Goal: Transaction & Acquisition: Register for event/course

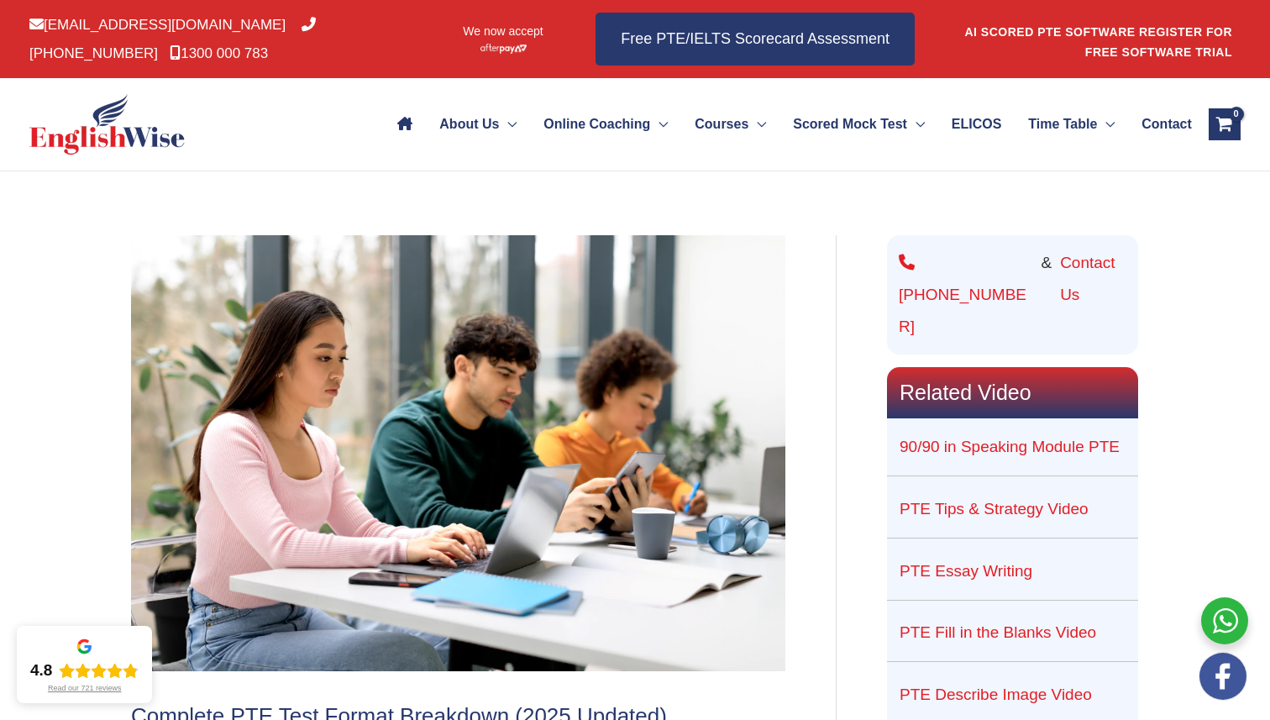
click at [1132, 26] on link "AI SCORED PTE SOFTWARE REGISTER FOR FREE SOFTWARE TRIAL" at bounding box center [1098, 42] width 268 height 34
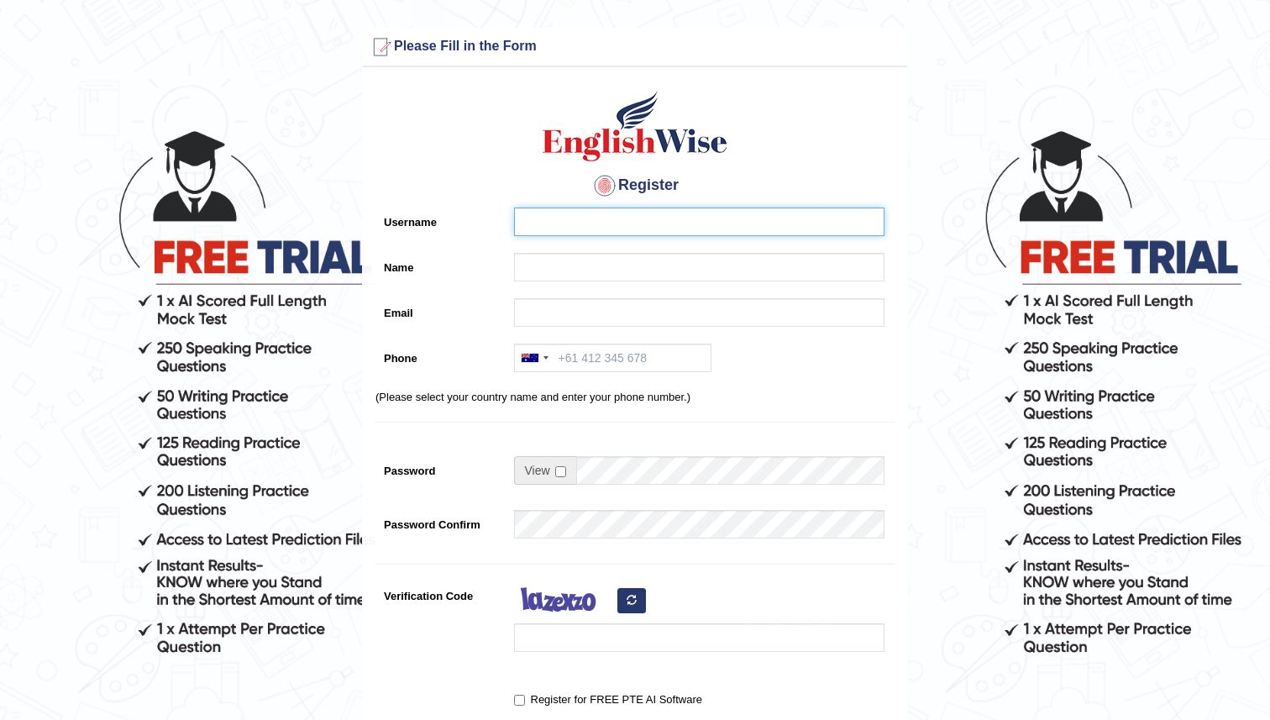
click at [628, 214] on input "Username" at bounding box center [699, 222] width 370 height 29
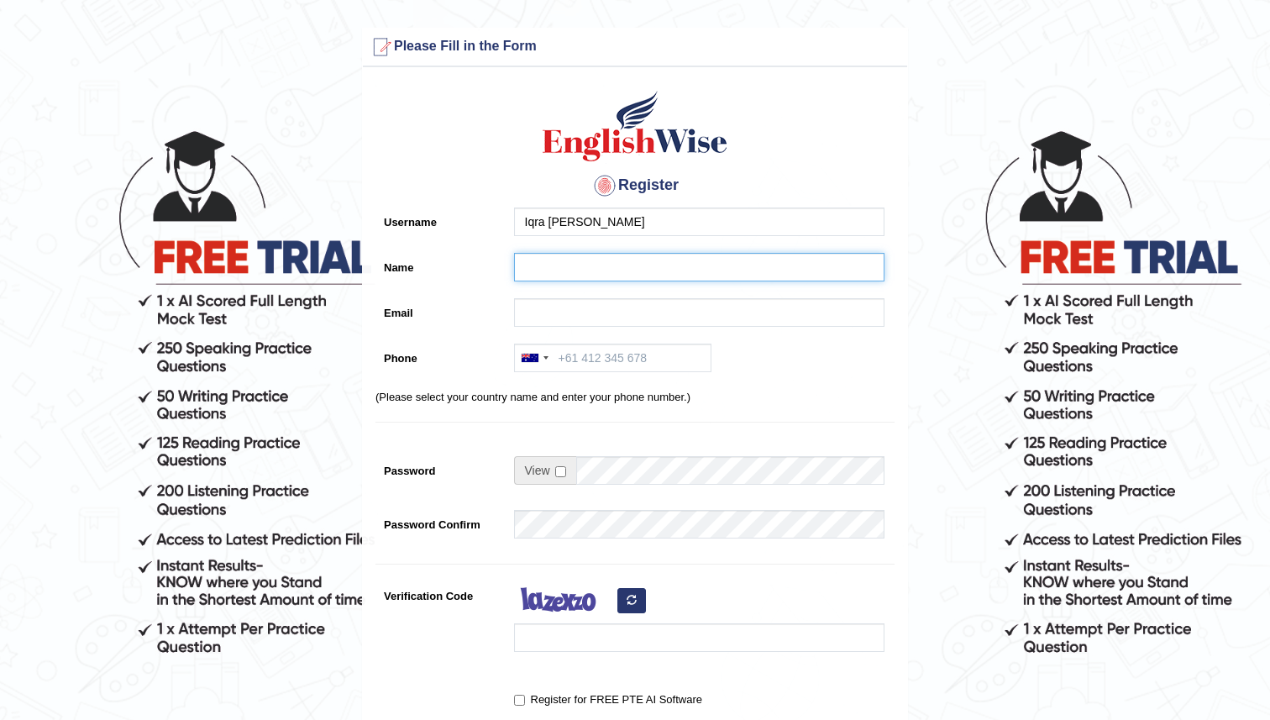
click at [580, 264] on input "Name" at bounding box center [699, 267] width 370 height 29
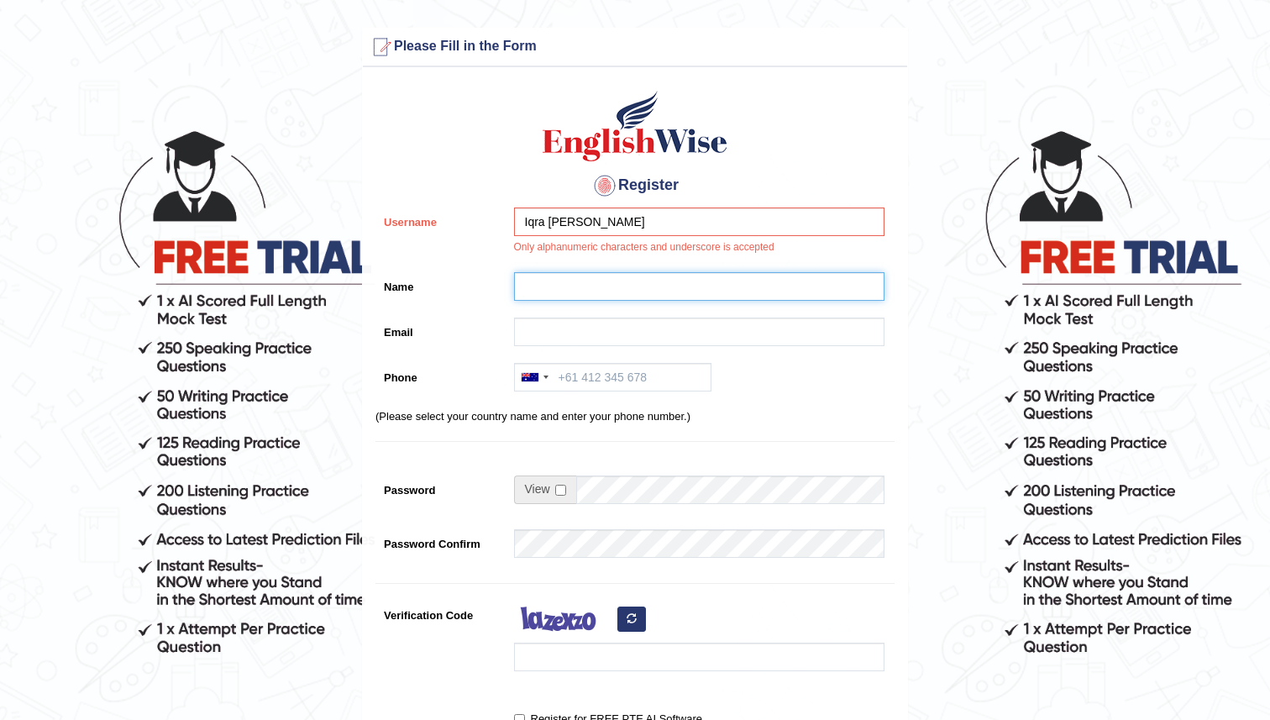
click at [573, 291] on input "Name" at bounding box center [699, 286] width 370 height 29
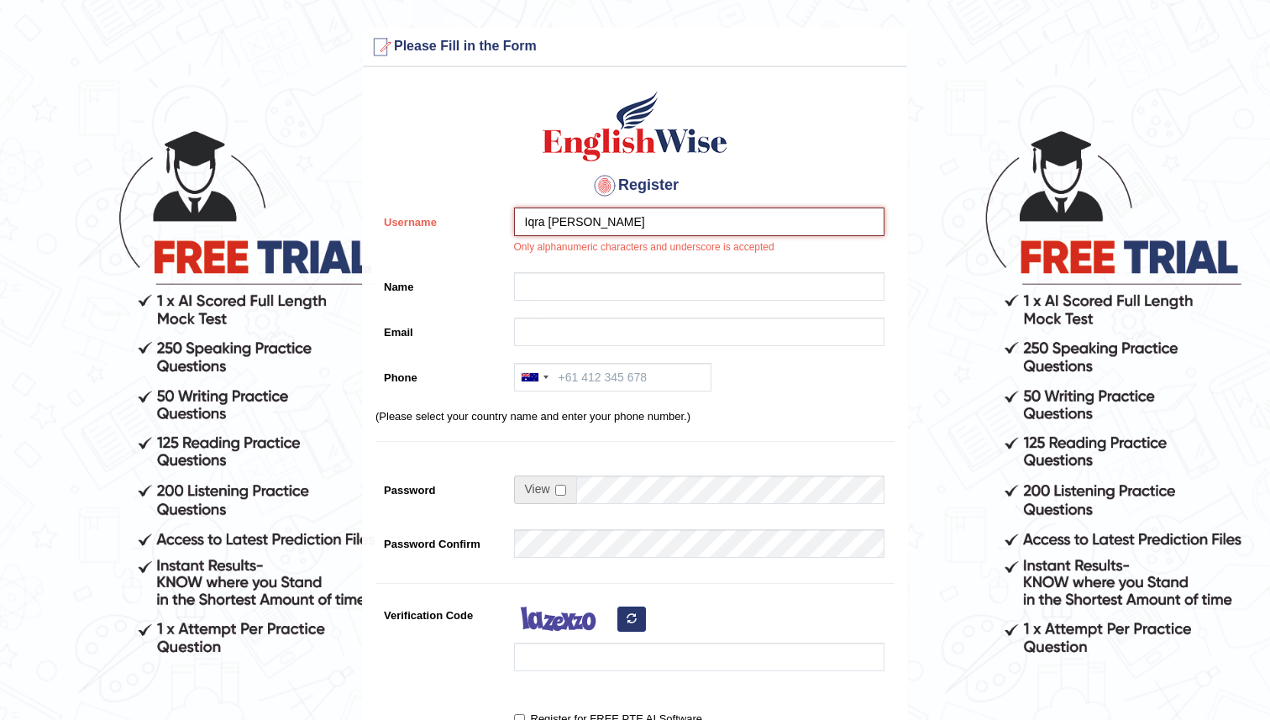
click at [551, 219] on input "Iqra Shabbir" at bounding box center [699, 222] width 370 height 29
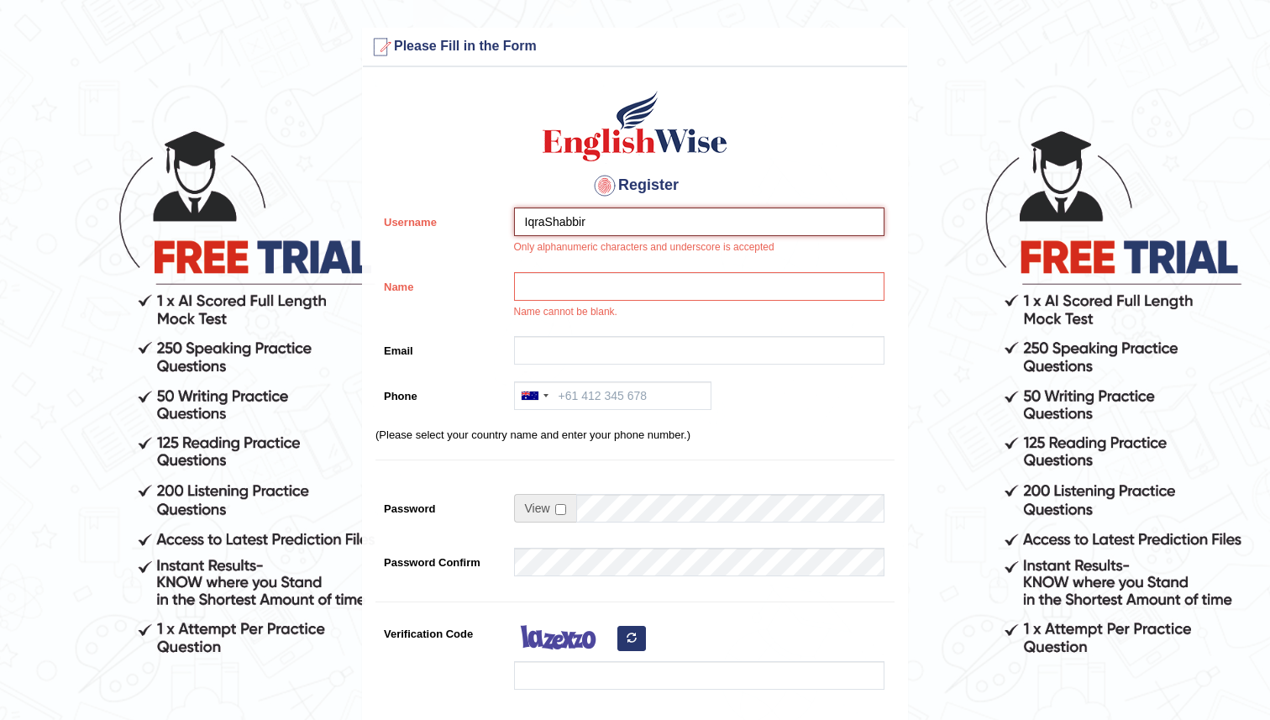
type input "IqraShabbir"
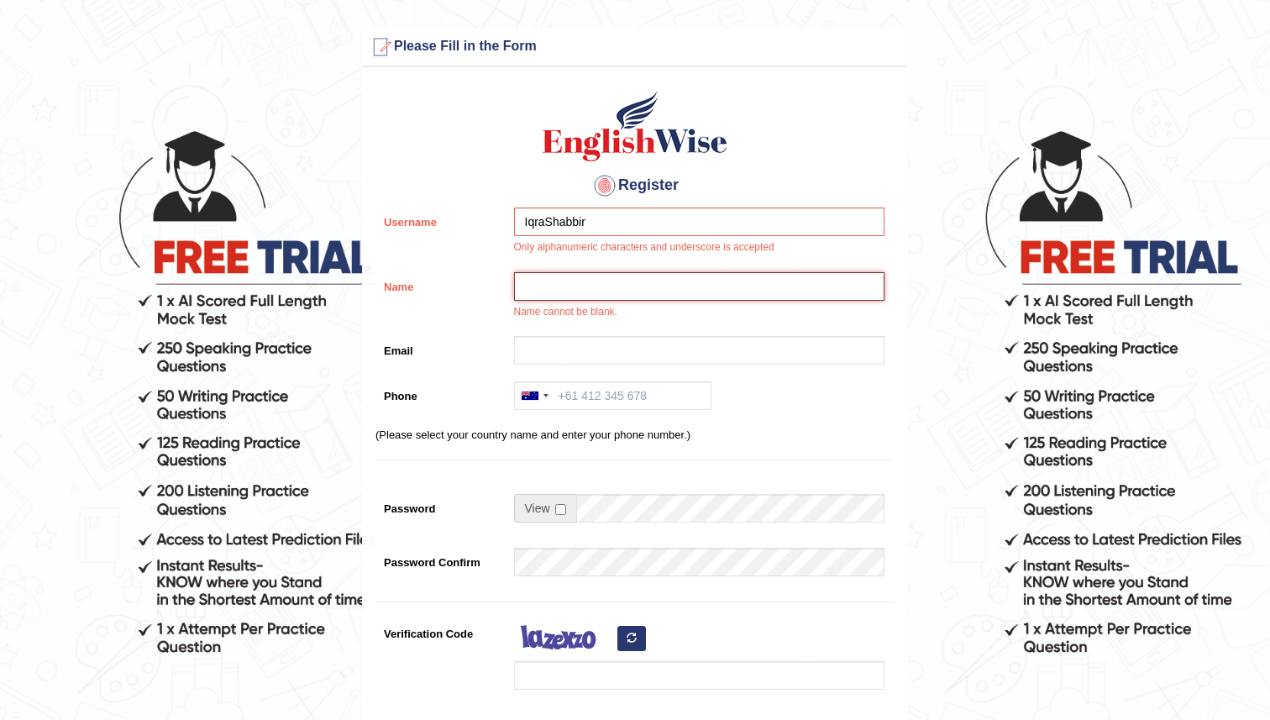
click at [551, 291] on input "Name" at bounding box center [699, 286] width 370 height 29
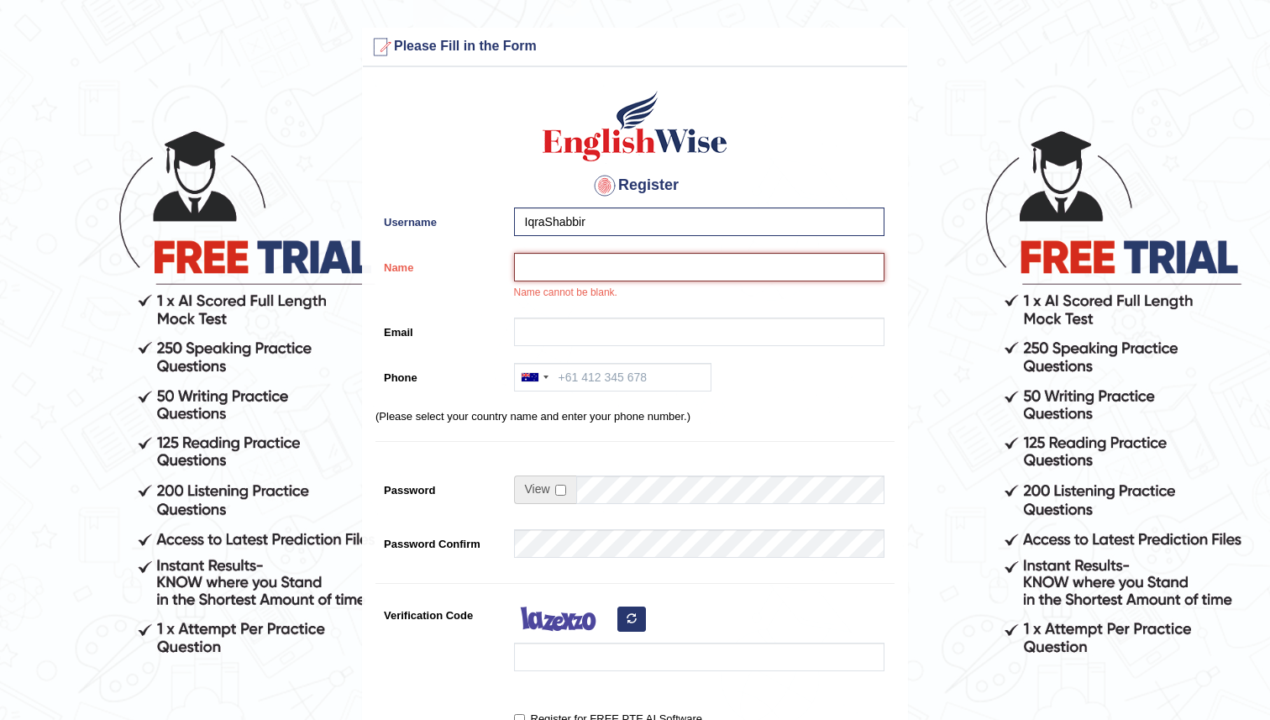
click at [563, 261] on input "Name" at bounding box center [699, 267] width 370 height 29
type input "Iqra [PERSON_NAME]"
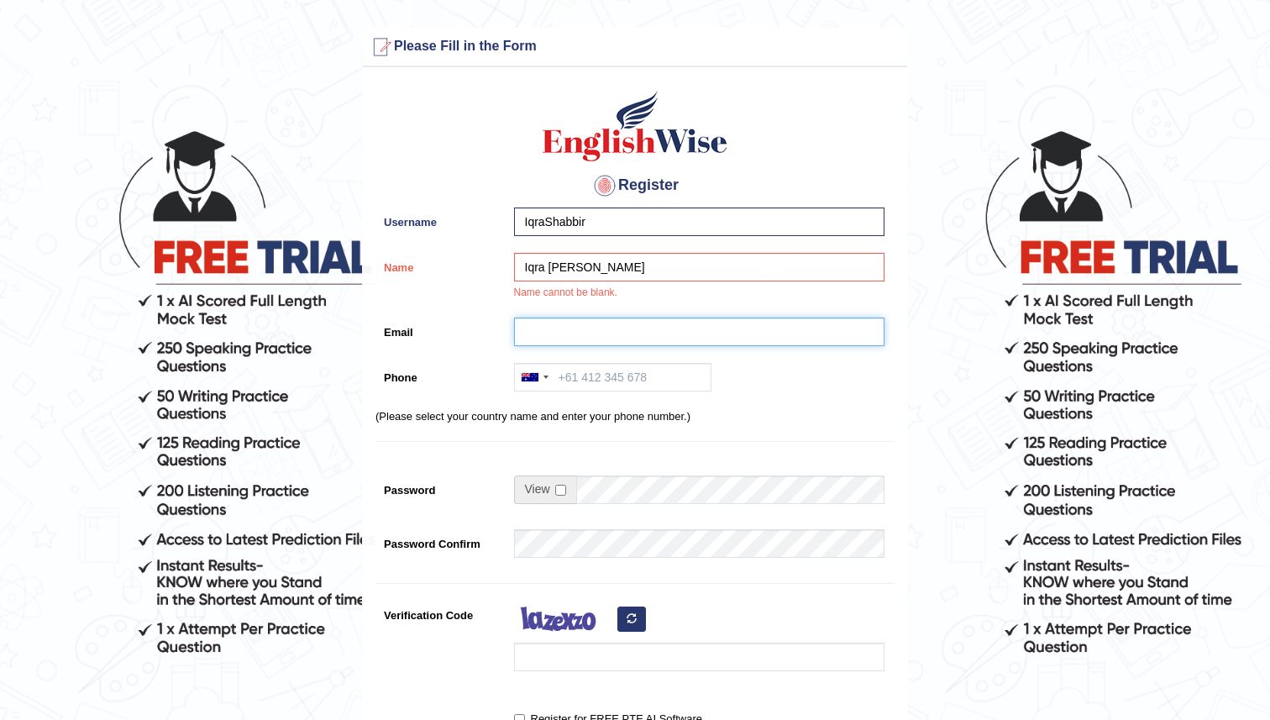
click at [544, 340] on input "Email" at bounding box center [699, 332] width 370 height 29
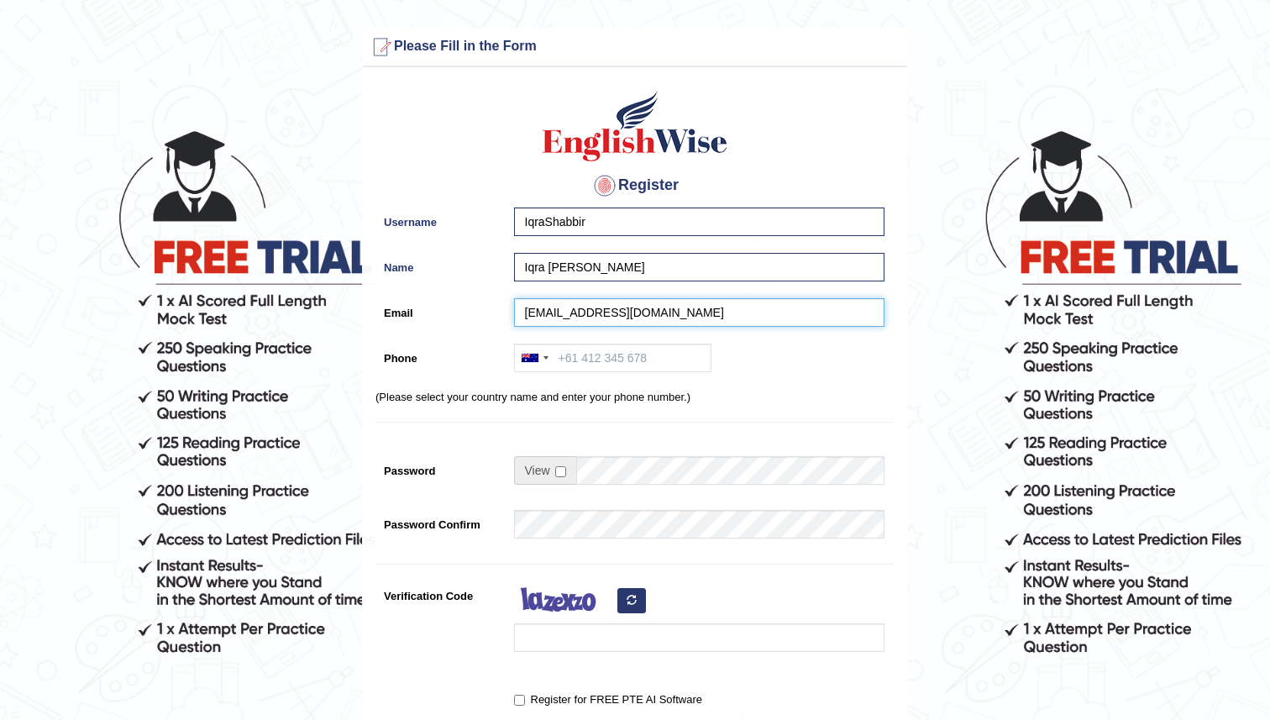
type input "iqrashabbir105@gmail.com"
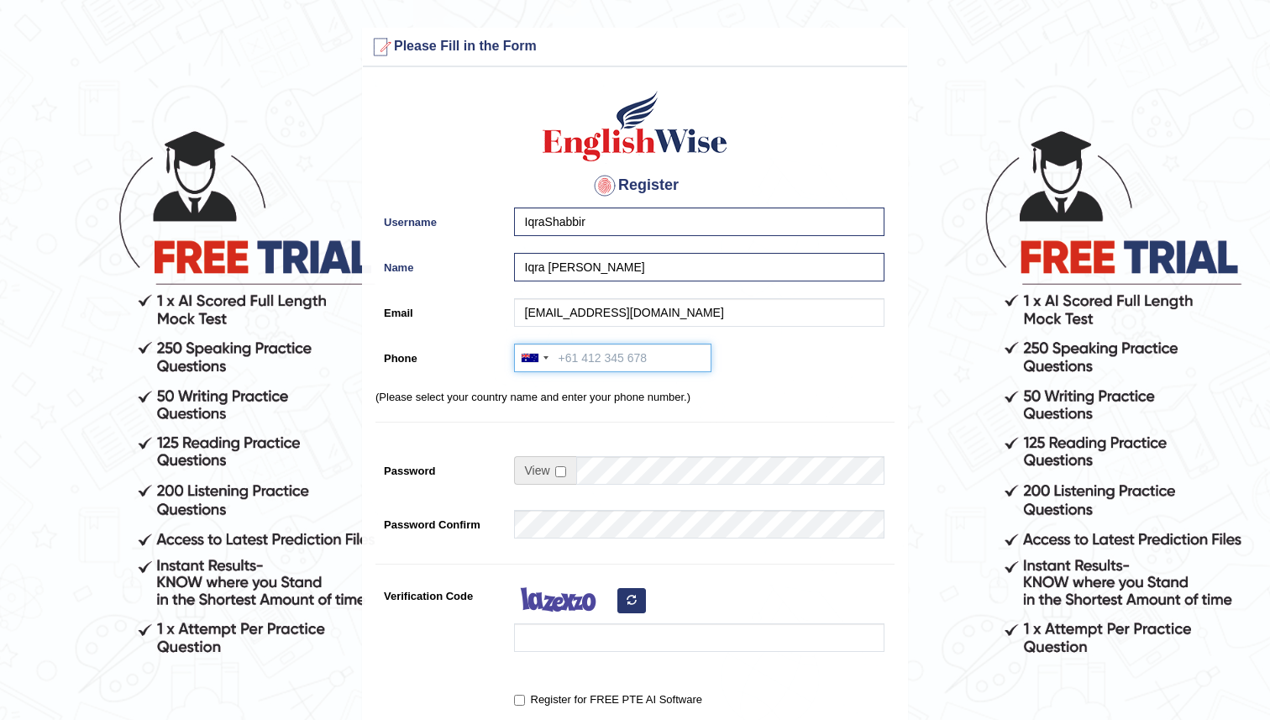
click at [600, 358] on input "Phone" at bounding box center [612, 358] width 197 height 29
type input "+61449852005"
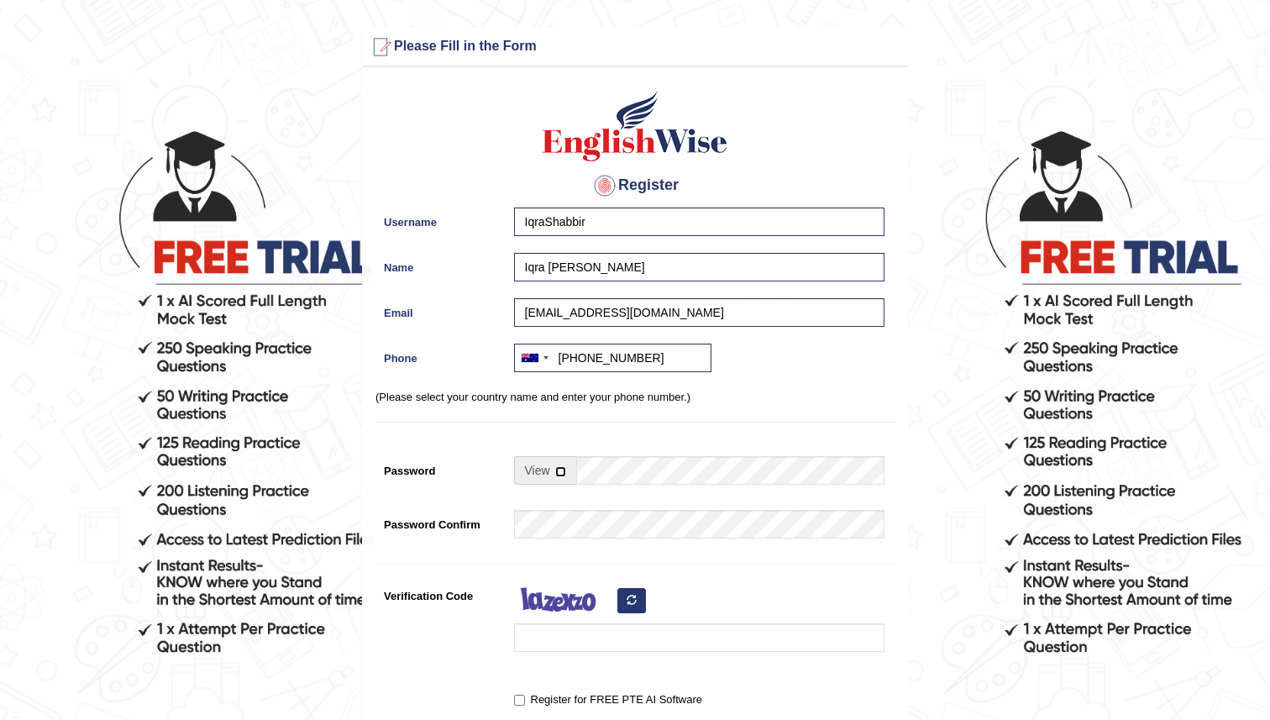
click at [565, 471] on input "checkbox" at bounding box center [560, 471] width 11 height 11
checkbox input "true"
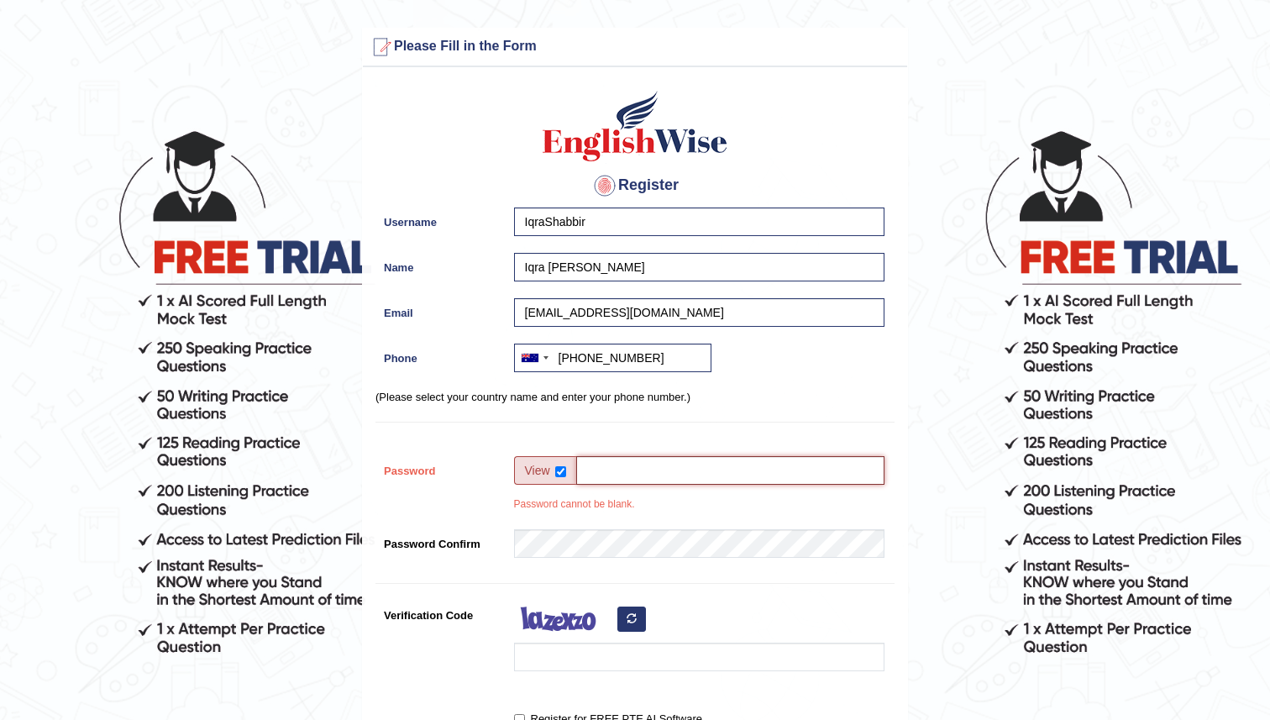
click at [604, 469] on input "Password" at bounding box center [730, 470] width 308 height 29
type input "ProudPakistani105"
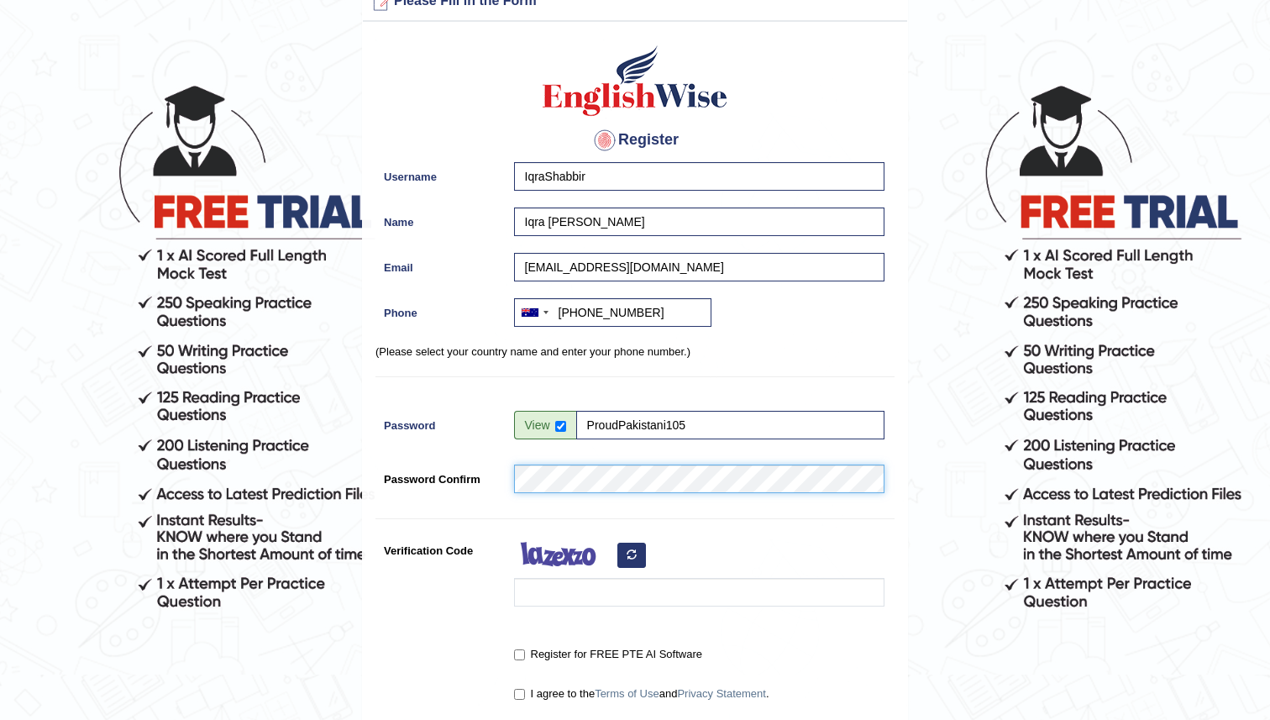
scroll to position [47, 0]
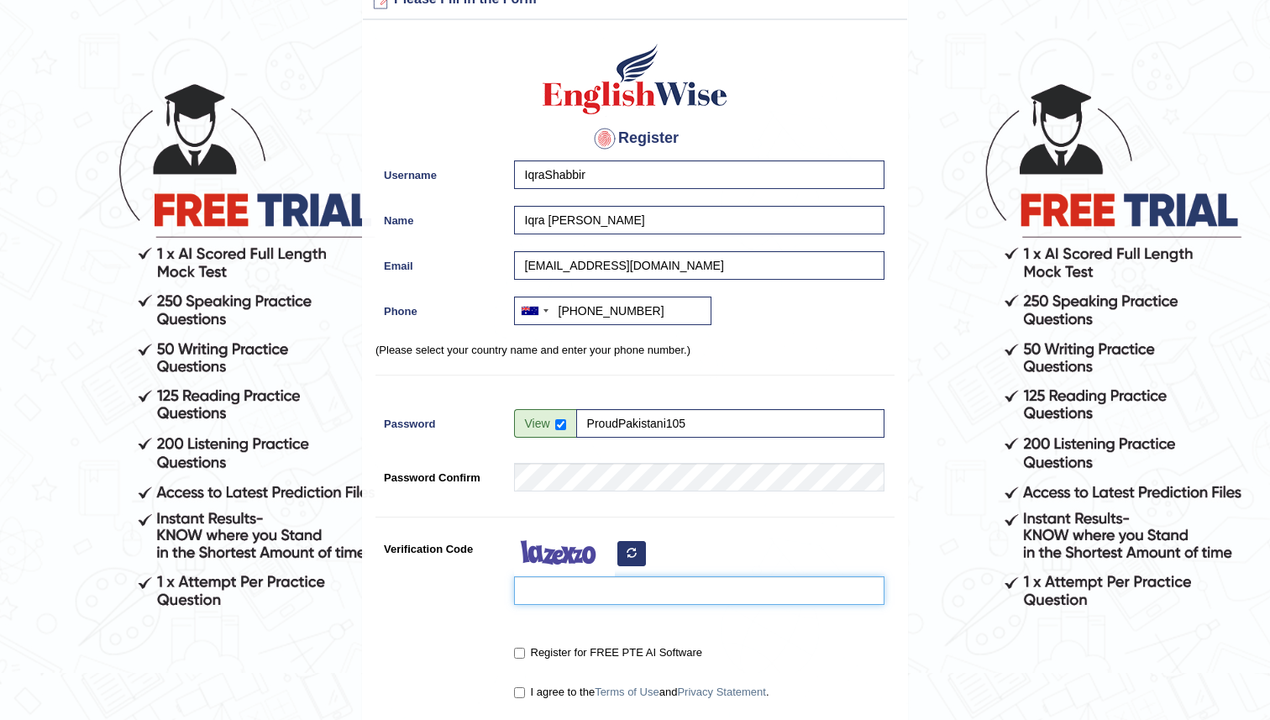
click at [591, 595] on input "Verification Code" at bounding box center [699, 590] width 370 height 29
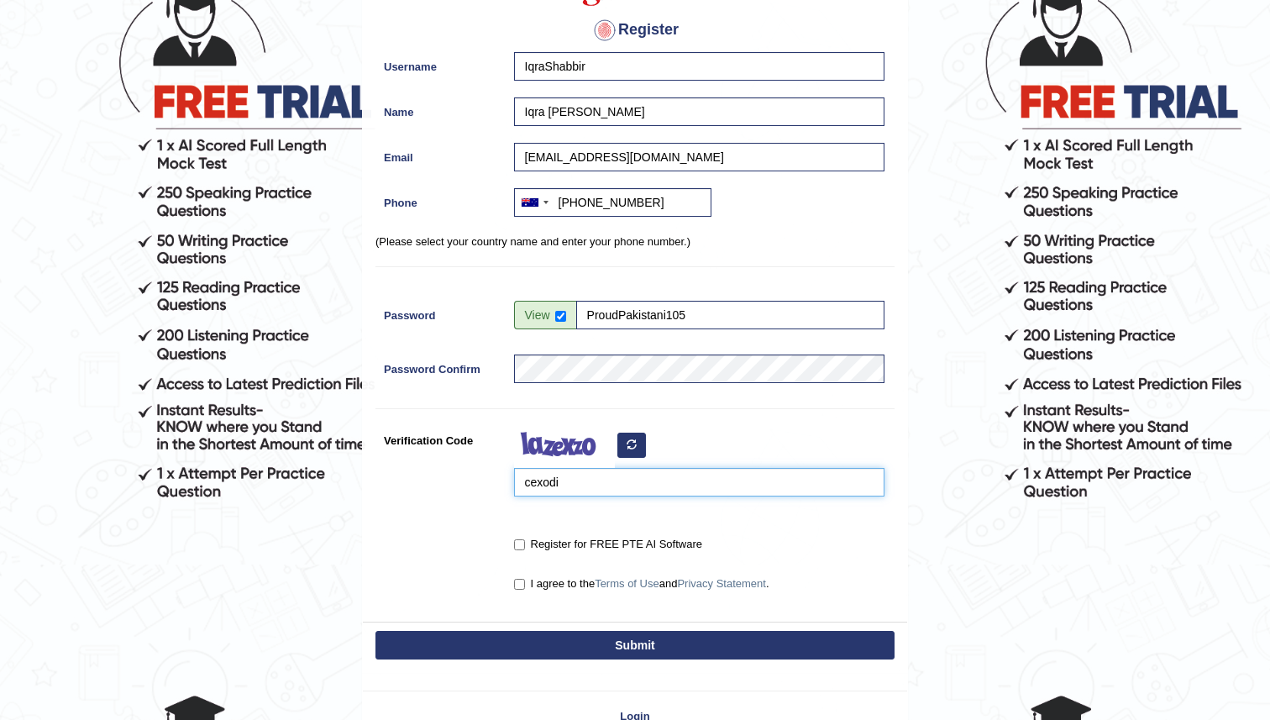
scroll to position [170, 0]
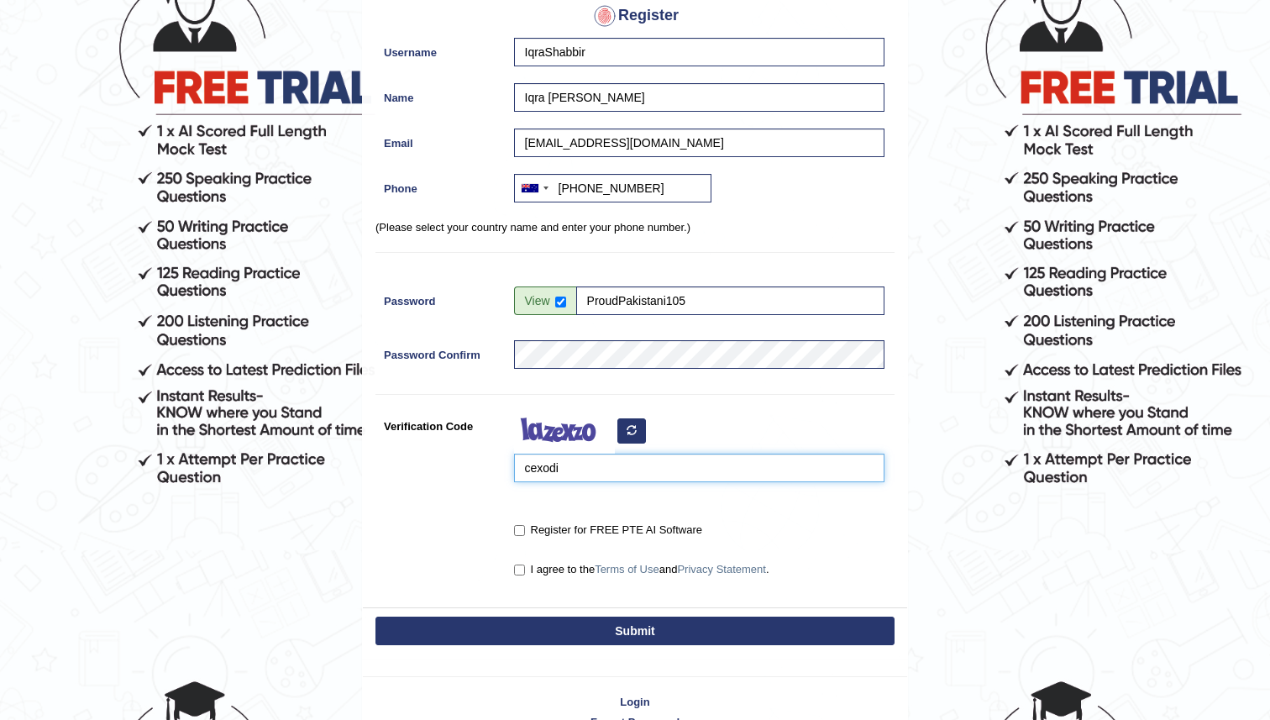
type input "cexodi"
click at [517, 525] on input "Register for FREE PTE AI Software" at bounding box center [519, 530] width 11 height 11
checkbox input "true"
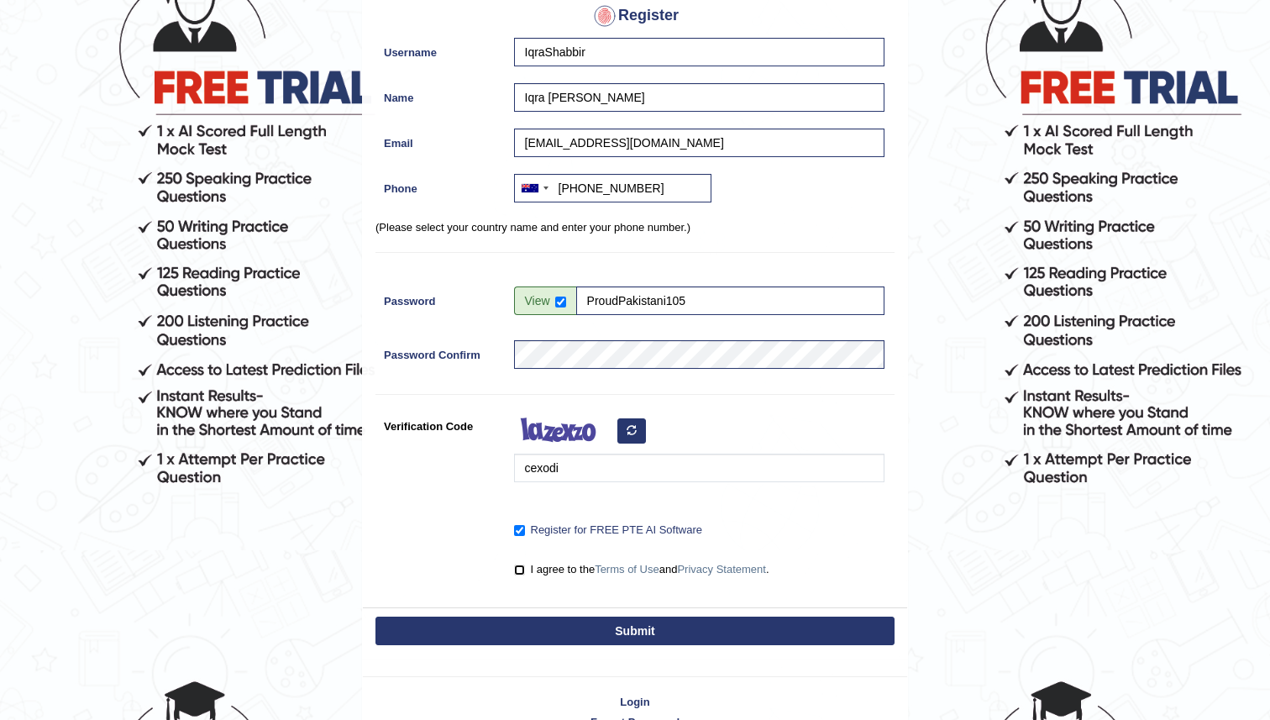
click at [516, 567] on input "I agree to the Terms of Use and Privacy Statement ." at bounding box center [519, 570] width 11 height 11
checkbox input "true"
click at [544, 623] on button "Submit" at bounding box center [635, 631] width 519 height 29
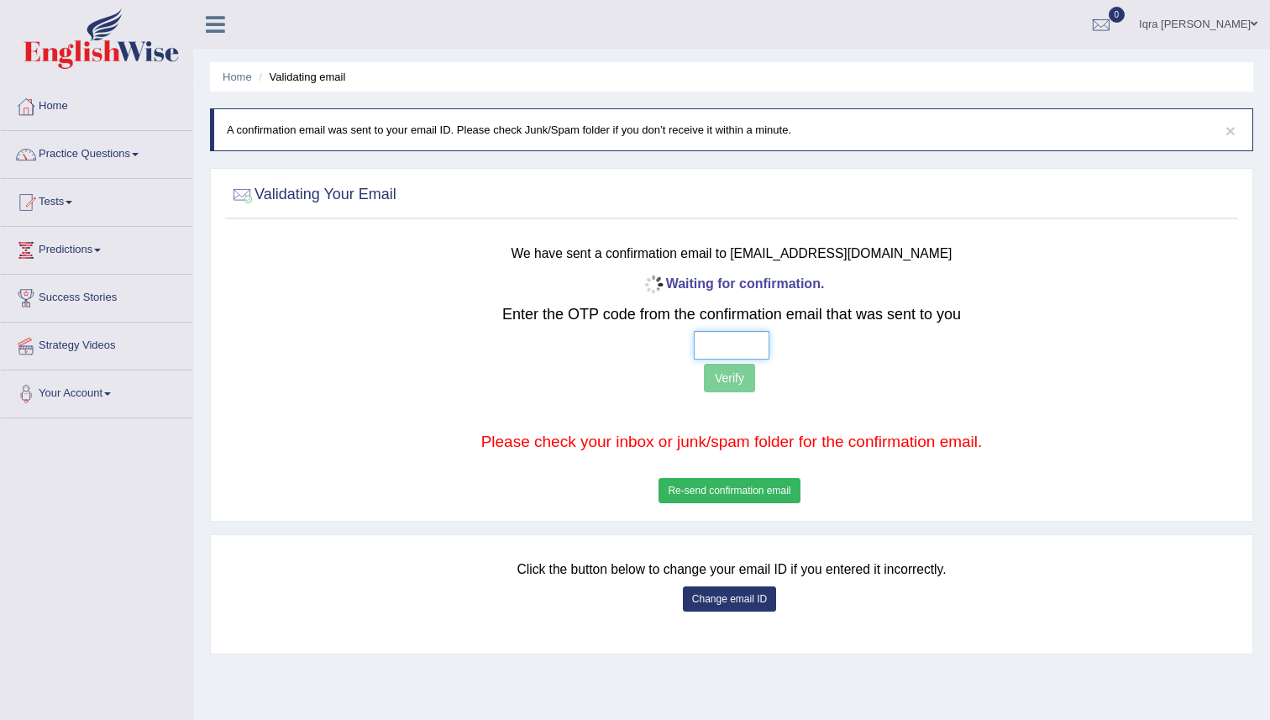
click at [717, 343] on input "text" at bounding box center [732, 345] width 76 height 29
type input "6 7 8 2"
click at [728, 378] on button "Verify" at bounding box center [729, 378] width 51 height 29
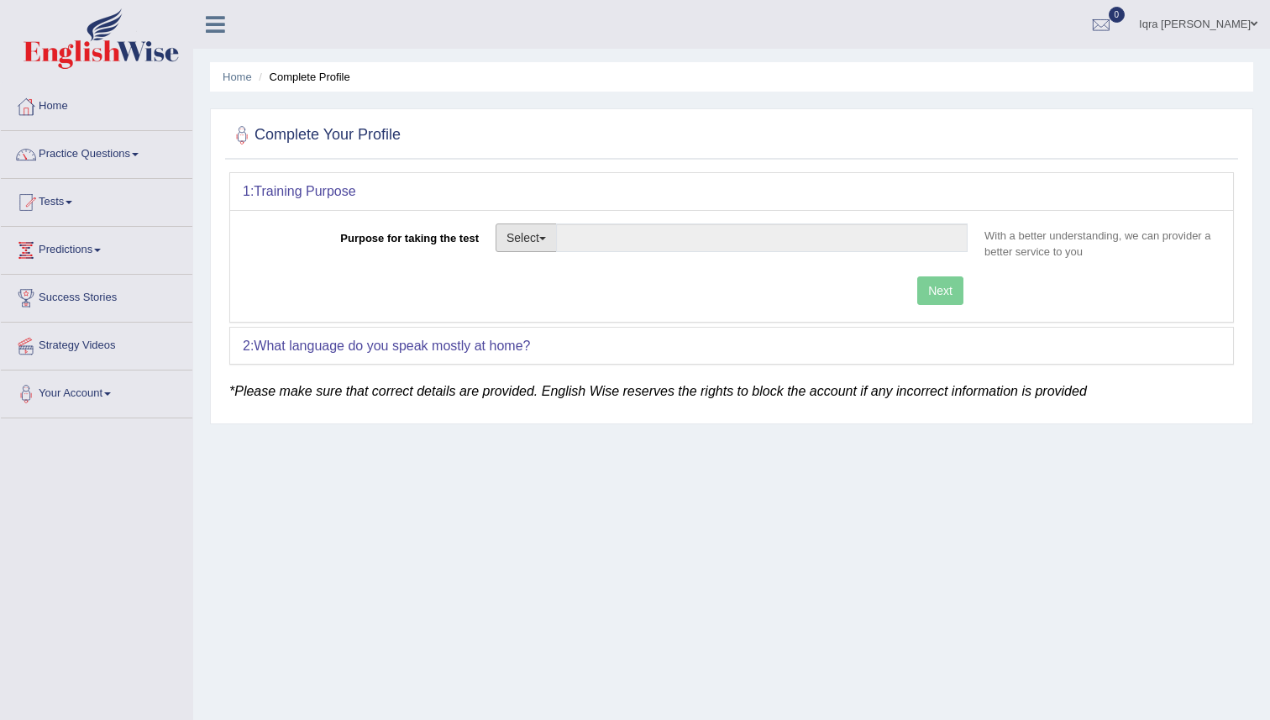
click at [527, 241] on button "Select" at bounding box center [526, 237] width 61 height 29
click at [534, 287] on link "Permanent Residency" at bounding box center [571, 296] width 150 height 22
type input "Permanent Residency"
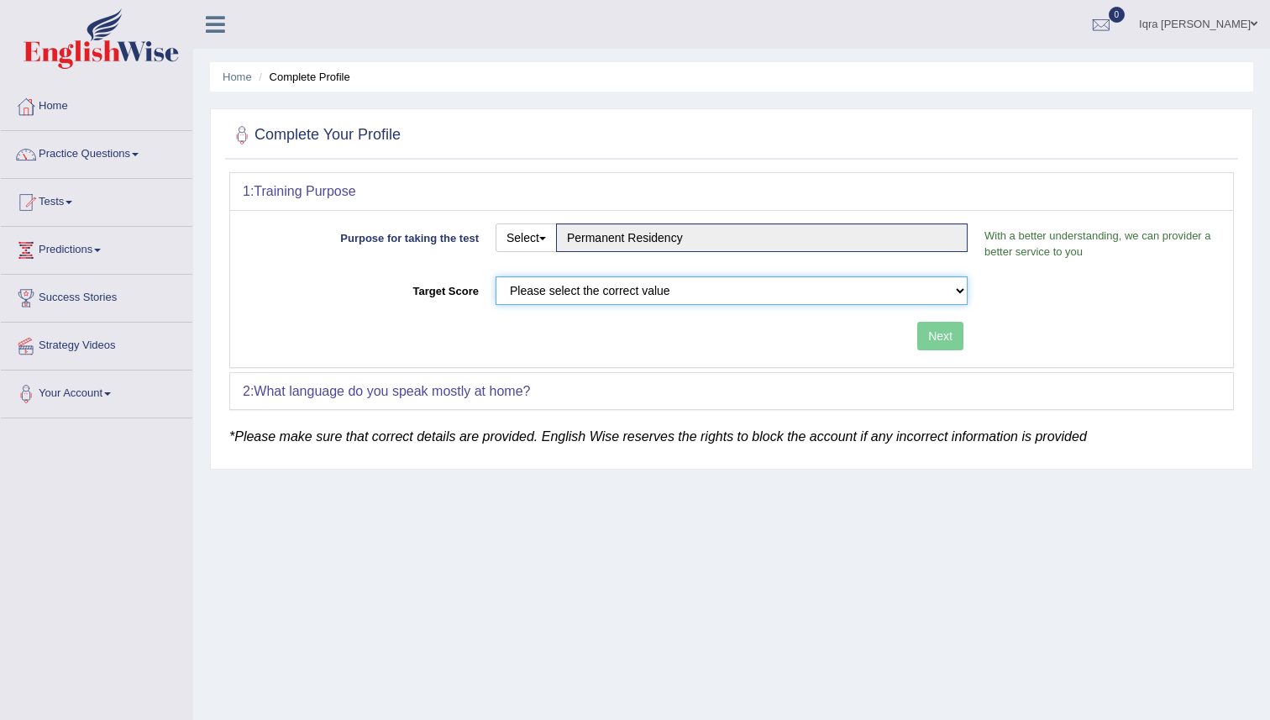
click at [644, 277] on select "Please select the correct value 50 (6 bands) 58 (6.5 bands) 65 (7 bands) 79 (8 …" at bounding box center [732, 290] width 472 height 29
select select "65"
click at [496, 276] on select "Please select the correct value 50 (6 bands) 58 (6.5 bands) 65 (7 bands) 79 (8 …" at bounding box center [732, 290] width 472 height 29
click at [570, 391] on div "2: What language do you speak mostly at home?" at bounding box center [731, 391] width 1003 height 37
click at [922, 333] on button "Next" at bounding box center [940, 336] width 46 height 29
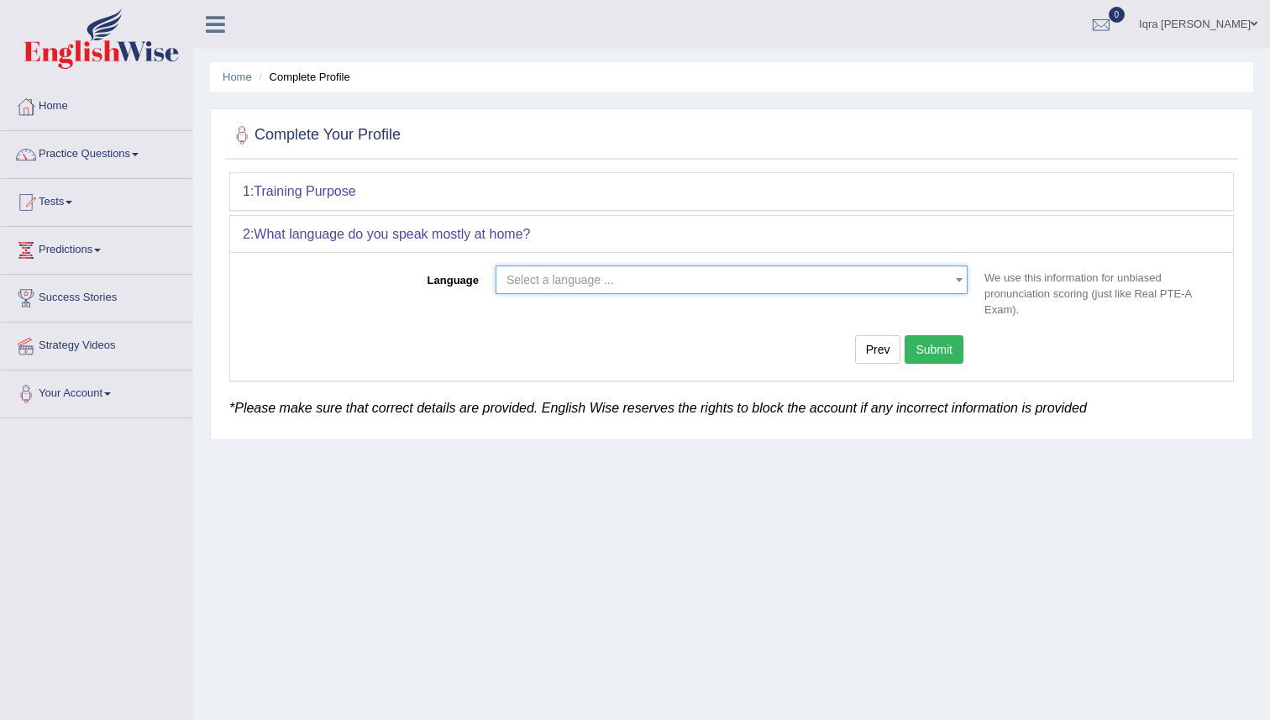
click at [708, 287] on span "Select a language ..." at bounding box center [727, 279] width 440 height 17
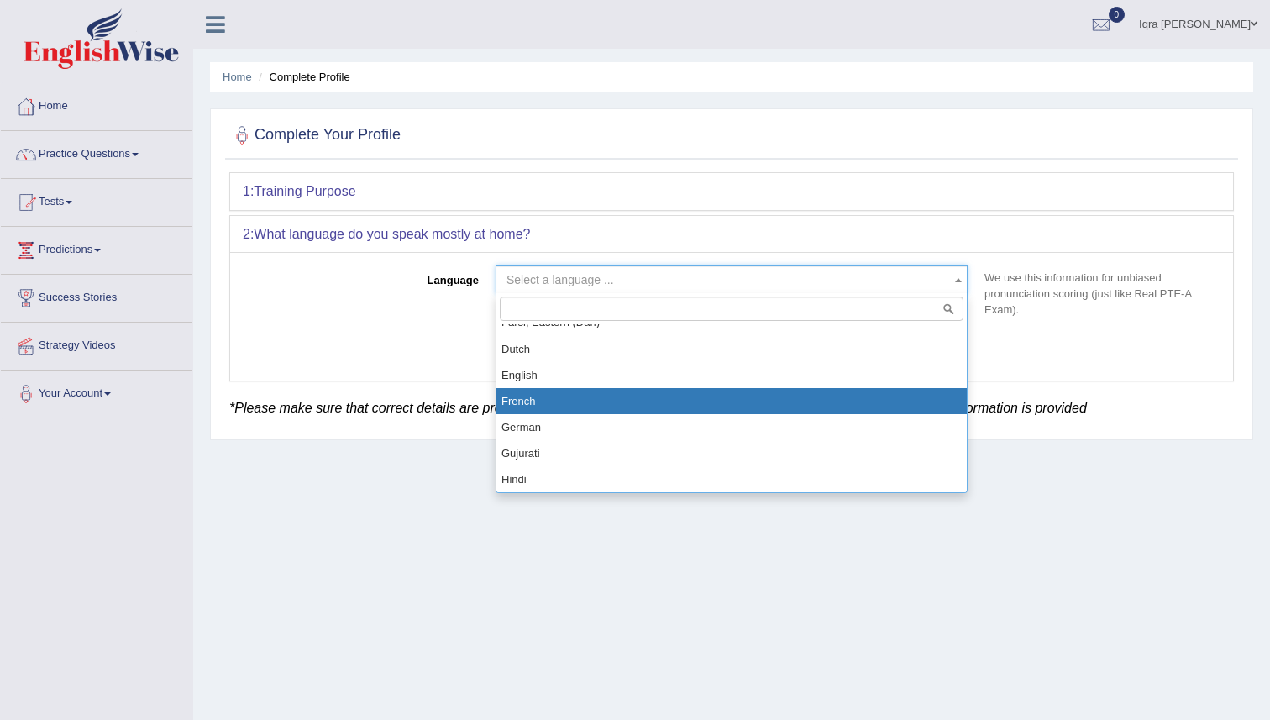
scroll to position [525, 0]
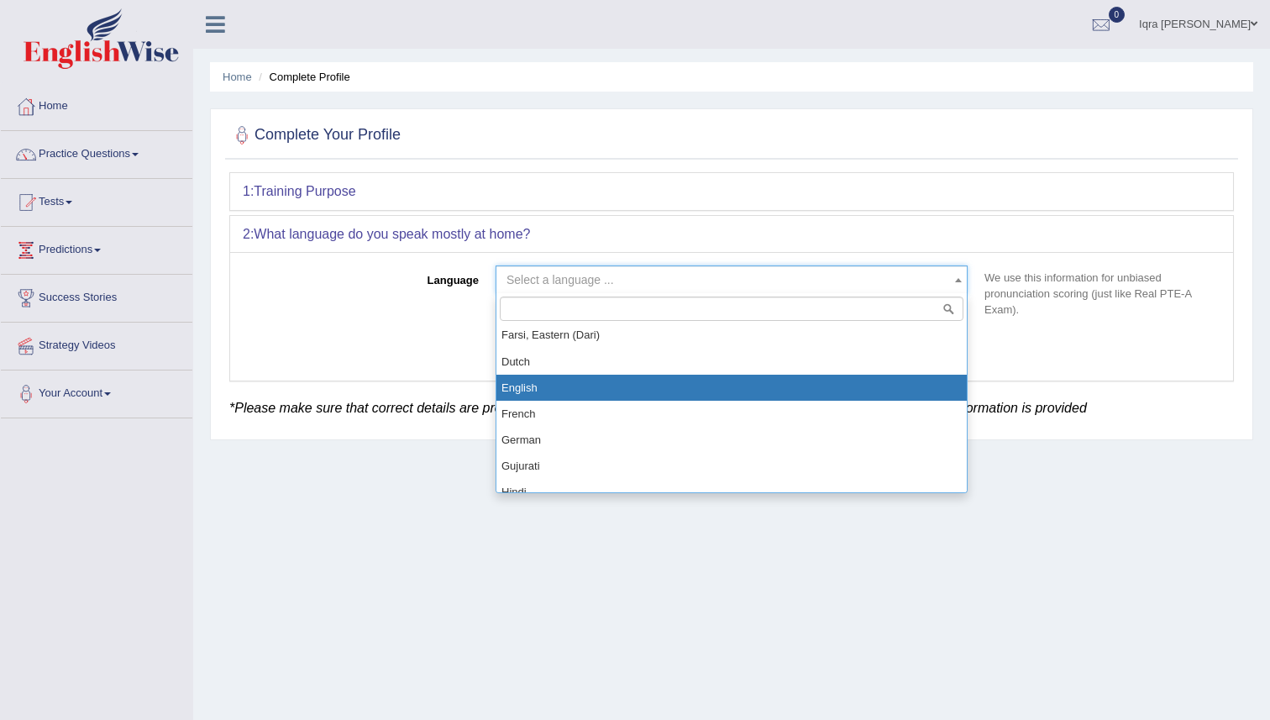
select select "English"
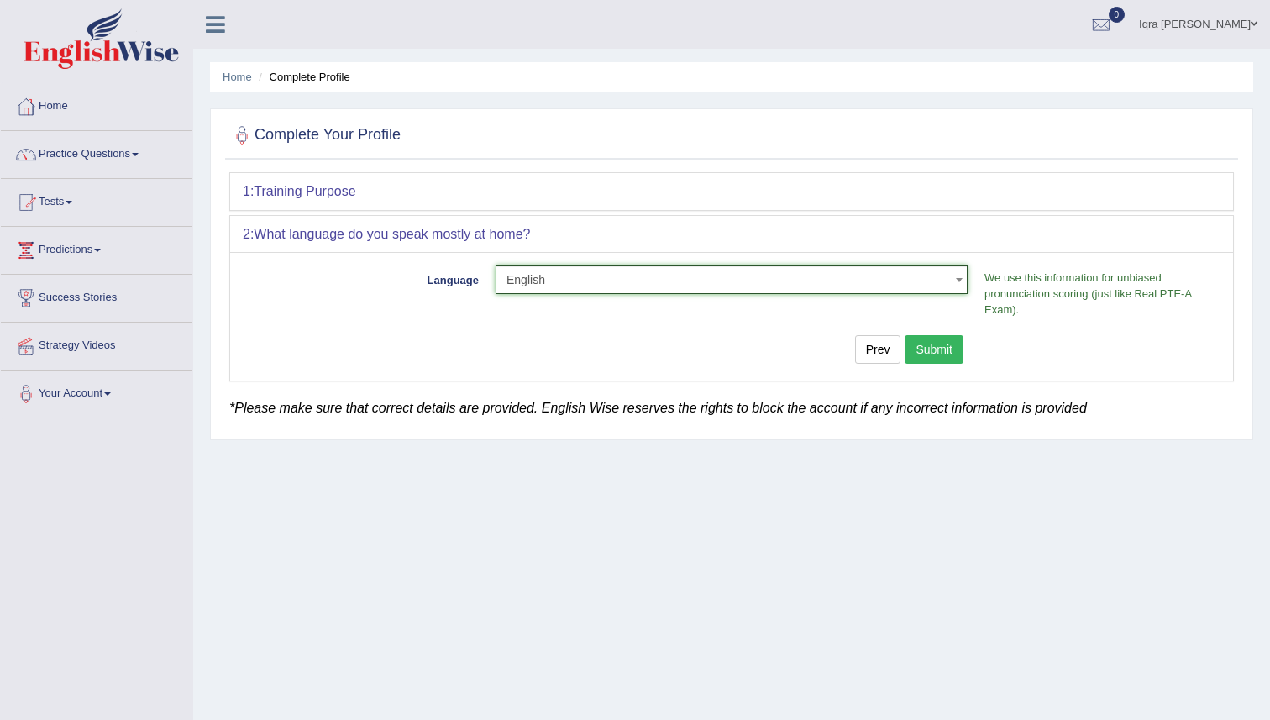
click at [937, 342] on button "Submit" at bounding box center [934, 349] width 59 height 29
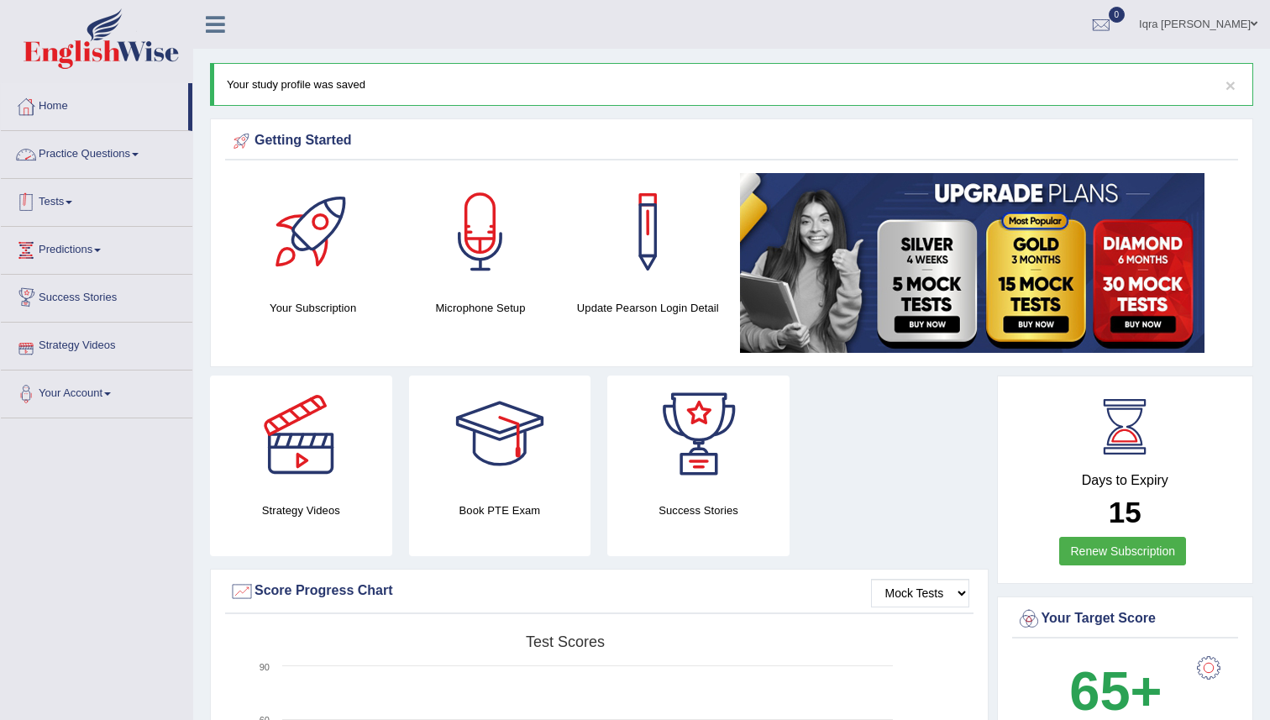
click at [55, 217] on link "Tests" at bounding box center [97, 200] width 192 height 42
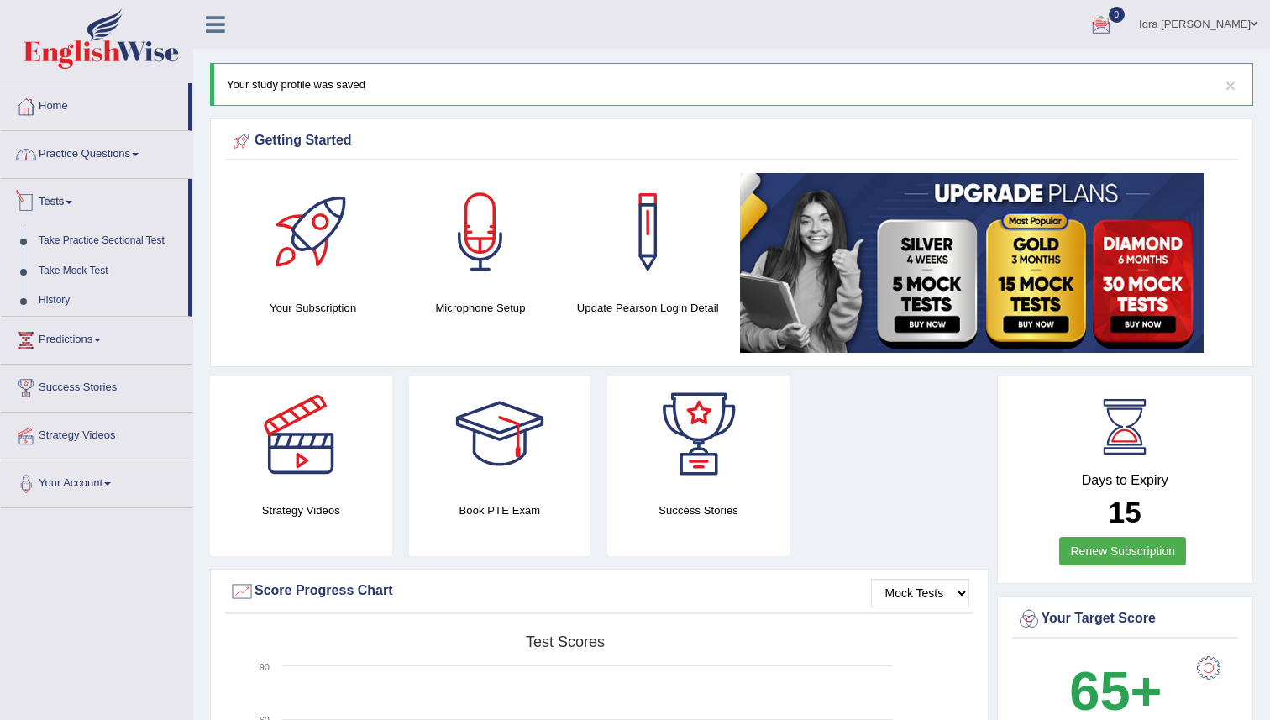
click at [100, 160] on link "Practice Questions" at bounding box center [97, 152] width 192 height 42
